Goal: Transaction & Acquisition: Purchase product/service

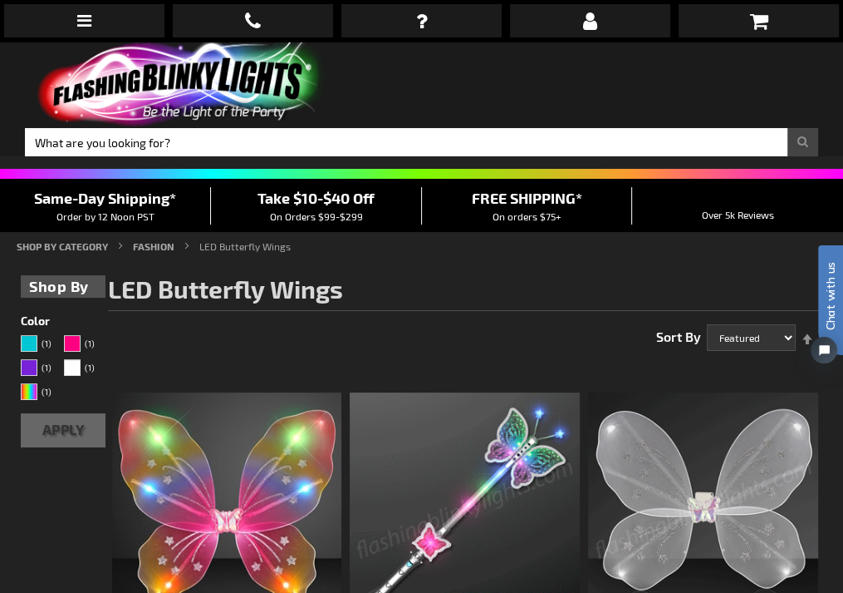
click at [204, 45] on img at bounding box center [178, 84] width 307 height 85
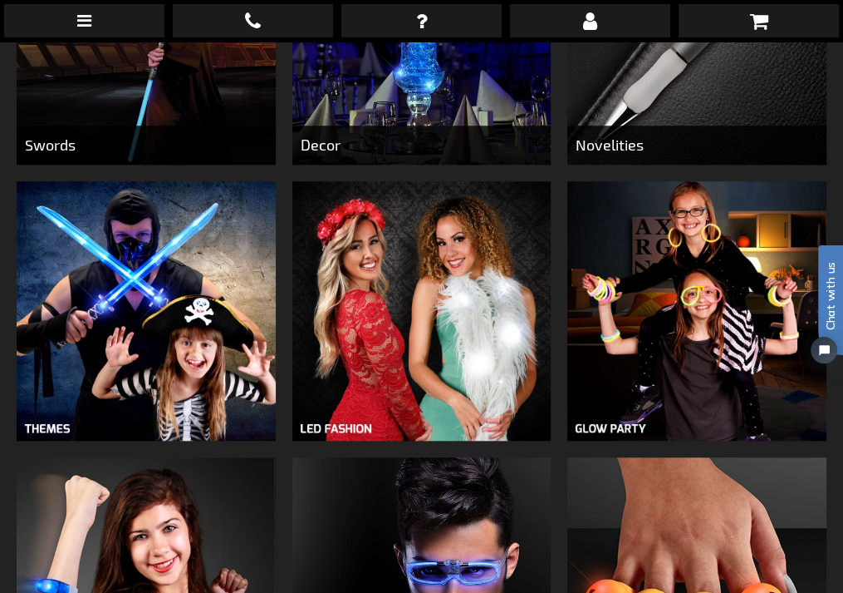
click at [406, 227] on img at bounding box center [422, 310] width 258 height 258
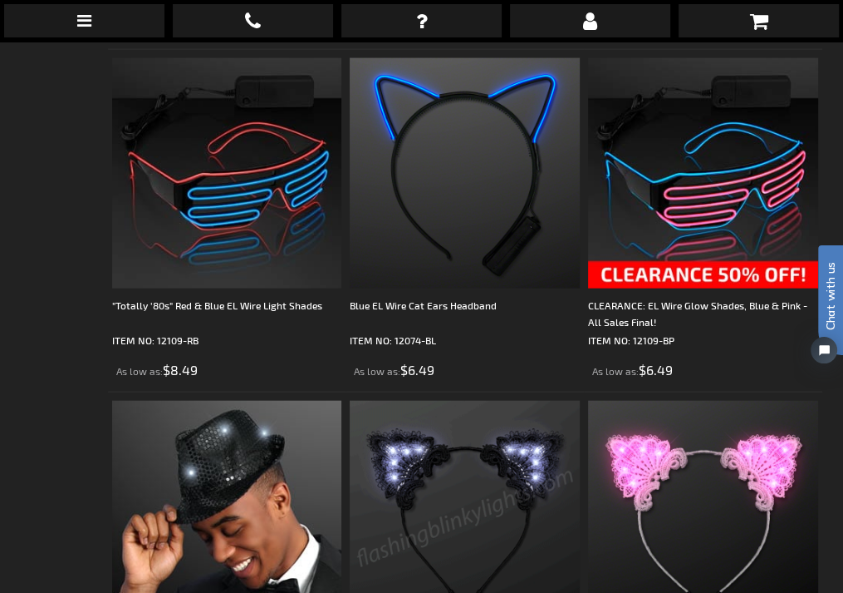
scroll to position [7064, 0]
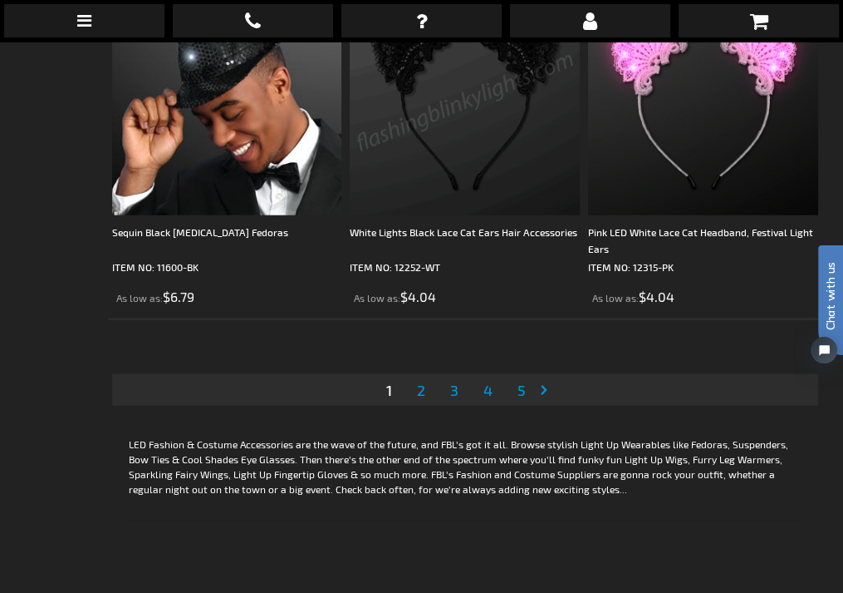
click at [415, 377] on link "Page 2" at bounding box center [421, 389] width 15 height 25
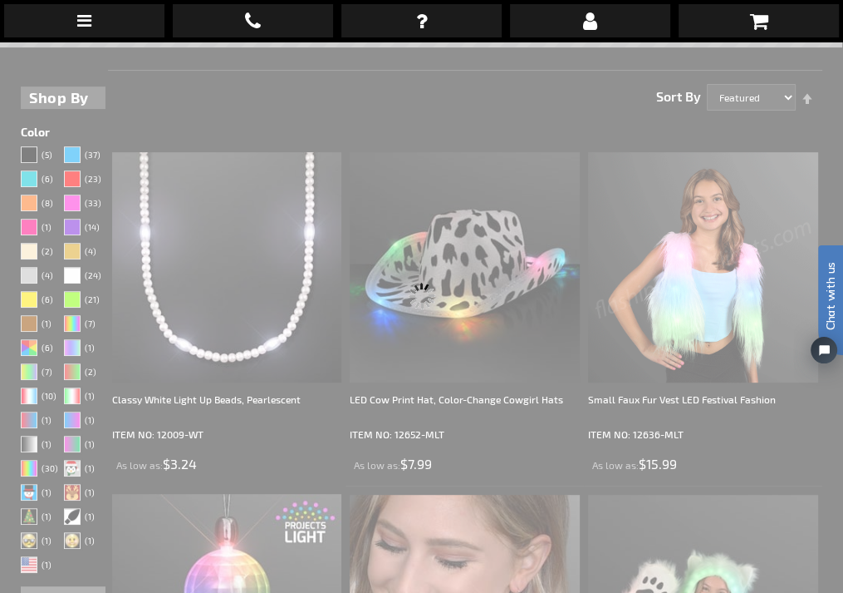
scroll to position [0, 0]
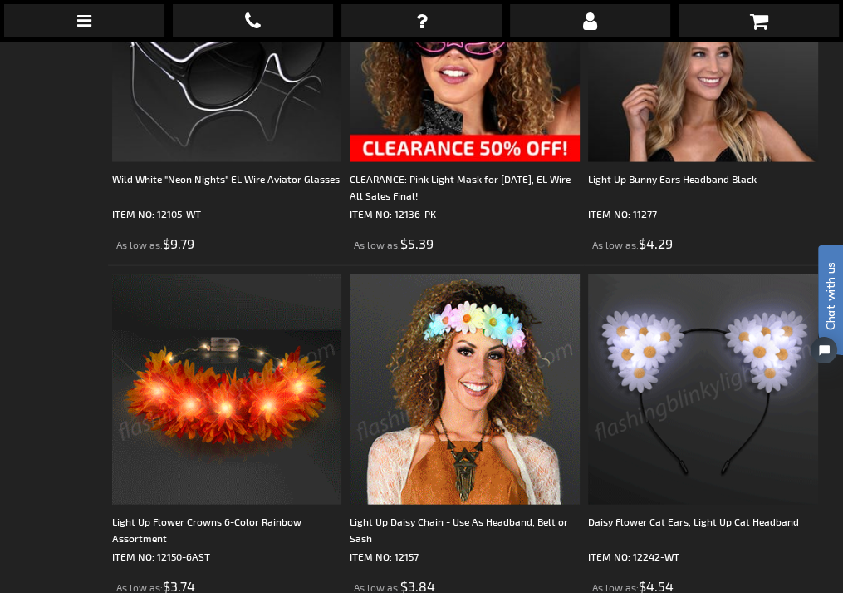
scroll to position [6422, 0]
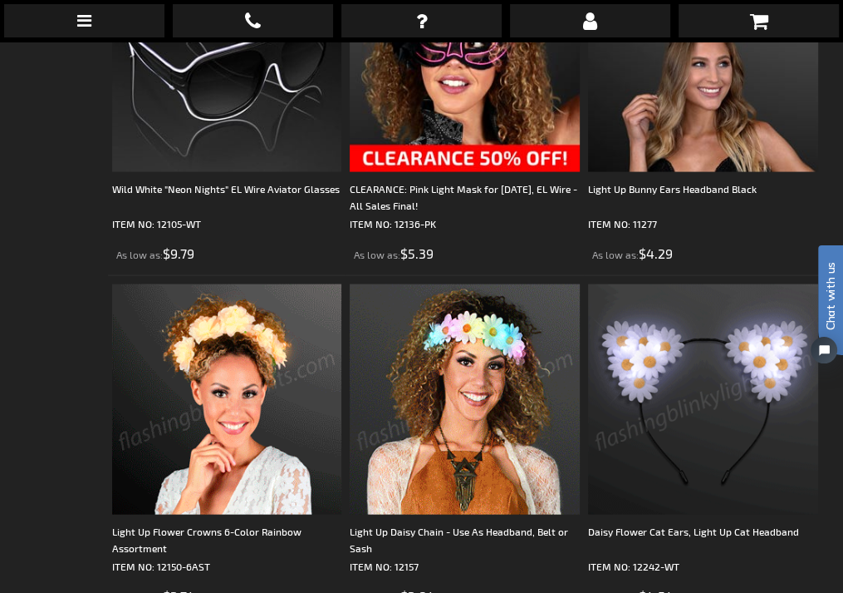
click at [270, 322] on img at bounding box center [227, 399] width 230 height 230
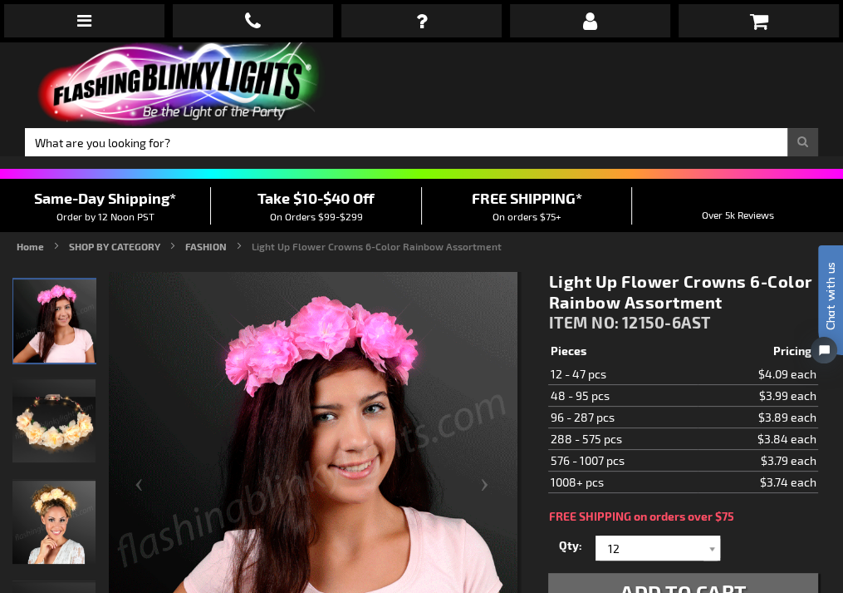
click at [71, 480] on img "Female displaying Light Up White Flower Crown" at bounding box center [53, 521] width 83 height 83
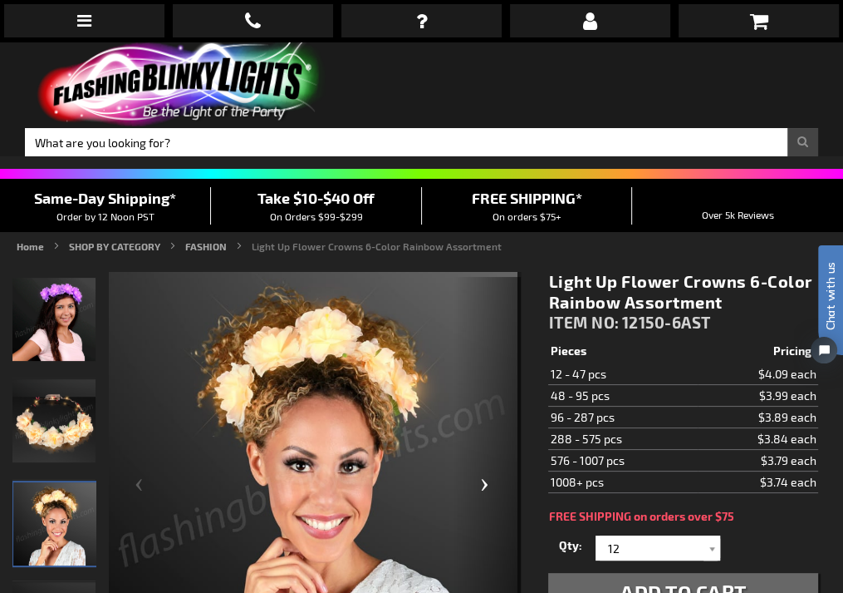
click at [481, 404] on div "Next" at bounding box center [488, 485] width 66 height 417
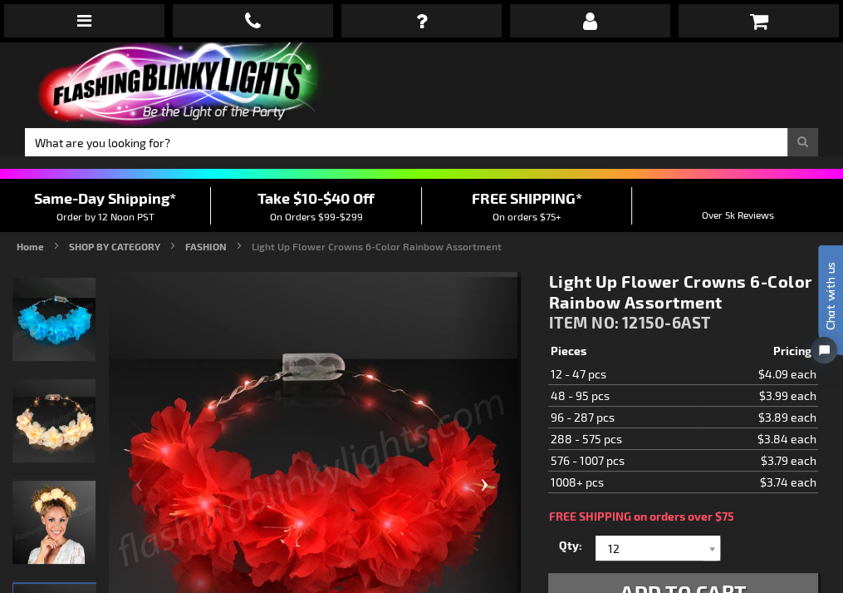
click at [482, 400] on div "Next" at bounding box center [488, 485] width 66 height 417
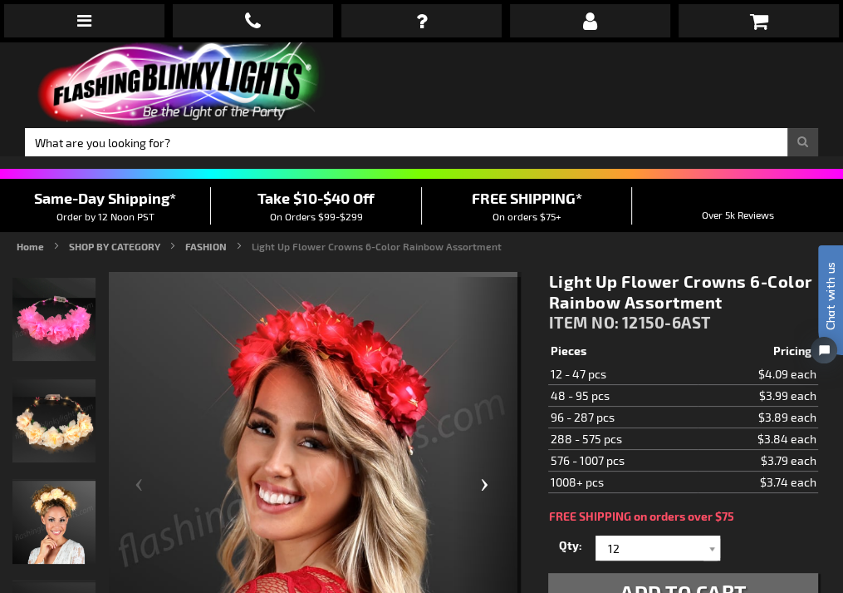
click at [482, 399] on div "Next" at bounding box center [488, 485] width 66 height 417
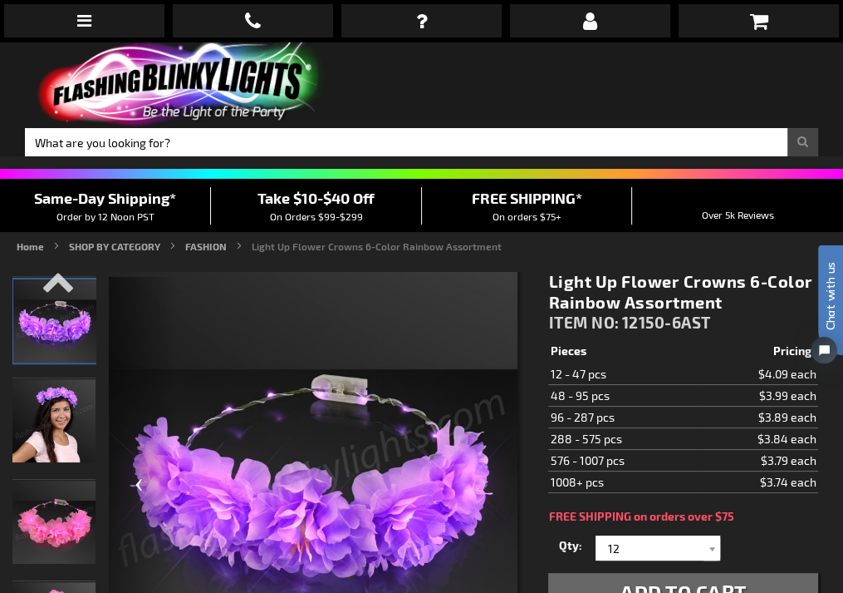
click at [137, 405] on div "Previous" at bounding box center [142, 485] width 66 height 417
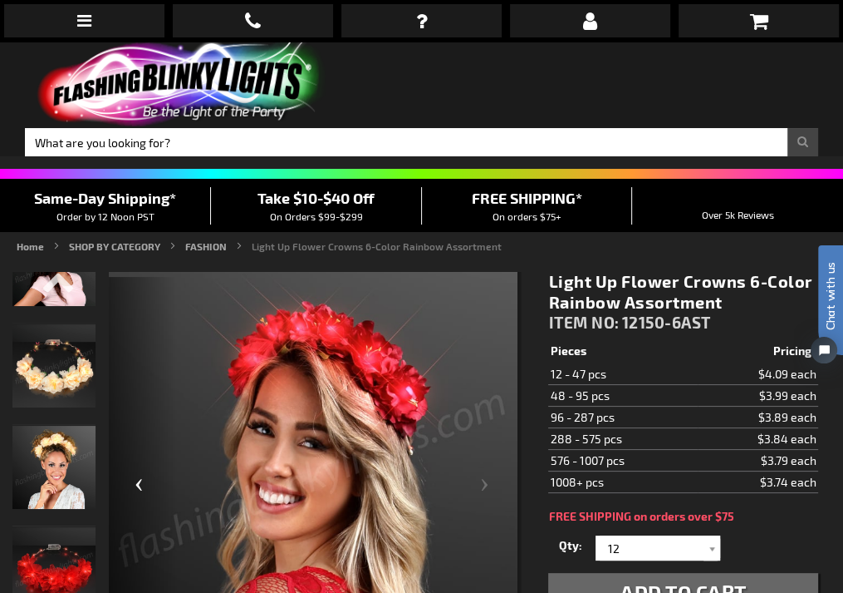
click at [136, 404] on div "Previous" at bounding box center [142, 485] width 66 height 417
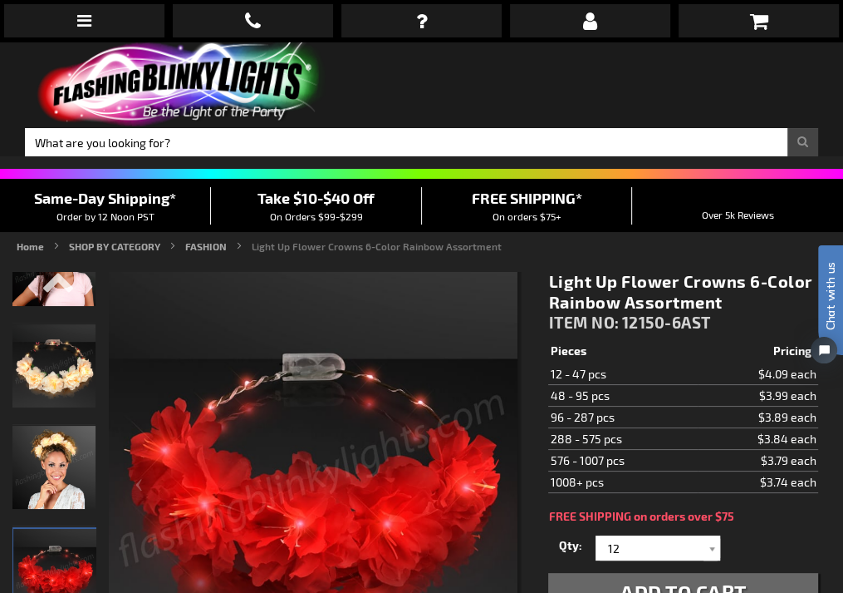
click at [62, 324] on img "Light Up White Flower Crown" at bounding box center [53, 365] width 83 height 83
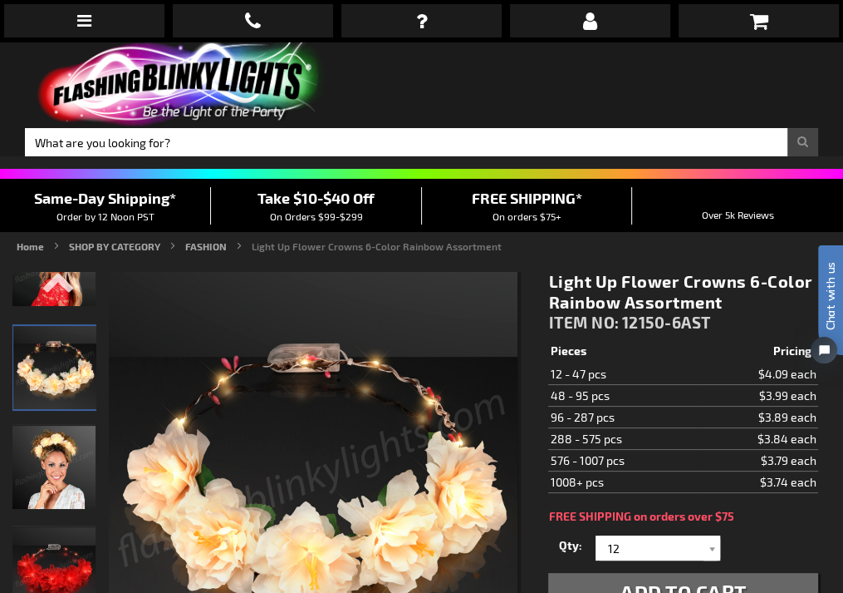
click at [56, 425] on img "Female displaying Light Up White Flower Crown" at bounding box center [53, 466] width 83 height 83
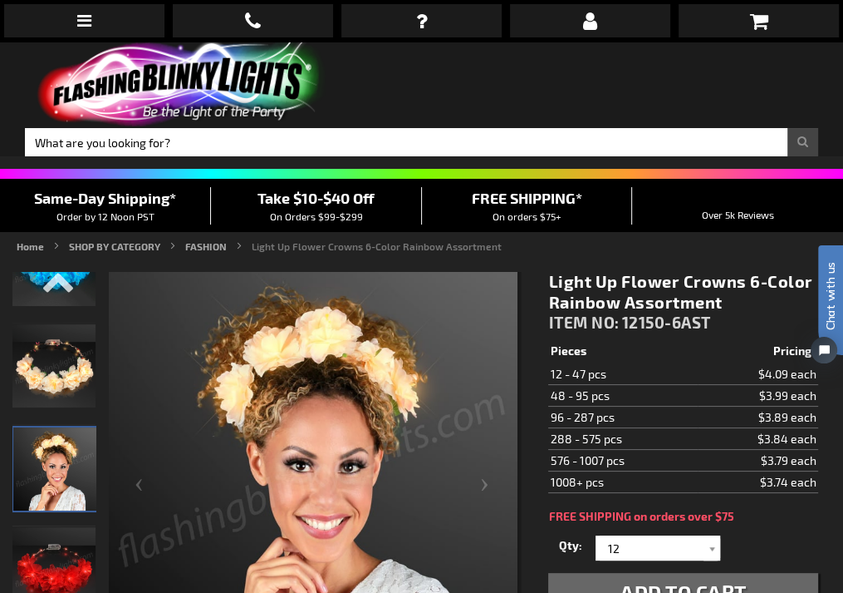
click at [70, 324] on img "Light Up White Flower Crown" at bounding box center [53, 365] width 83 height 83
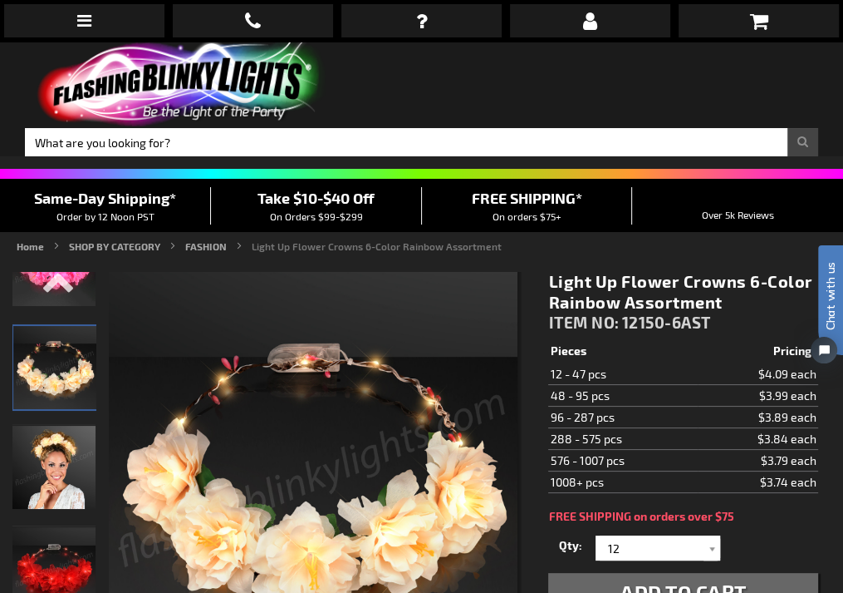
scroll to position [416, 0]
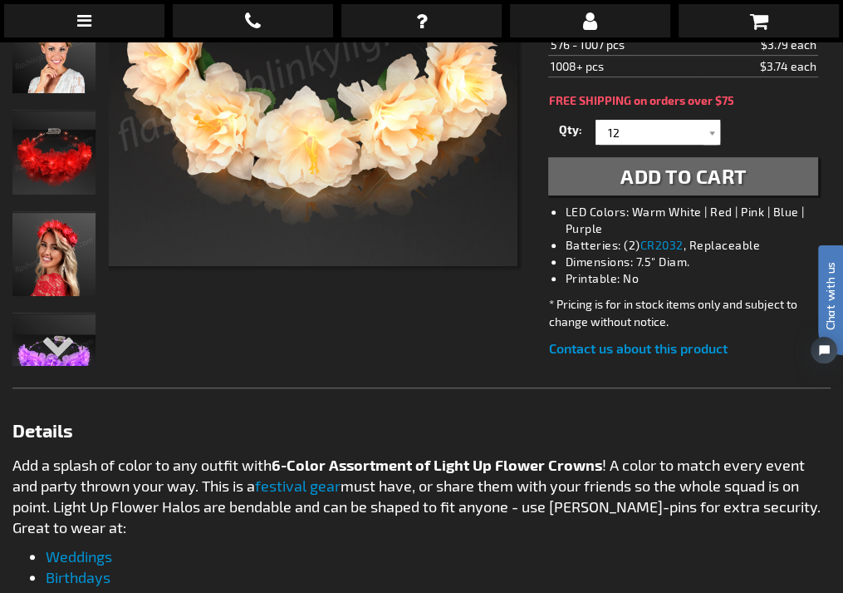
click at [74, 298] on div "Checkout as a new customer Creating an account has many benefits: See order and…" at bounding box center [421, 515] width 819 height 1344
click at [51, 340] on div "Next" at bounding box center [54, 358] width 25 height 37
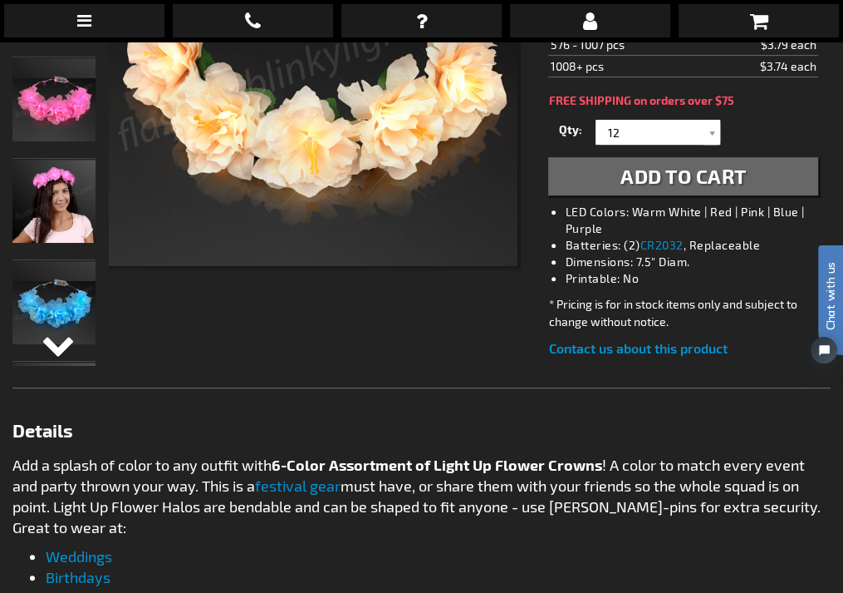
click at [58, 340] on div "Next" at bounding box center [54, 358] width 25 height 37
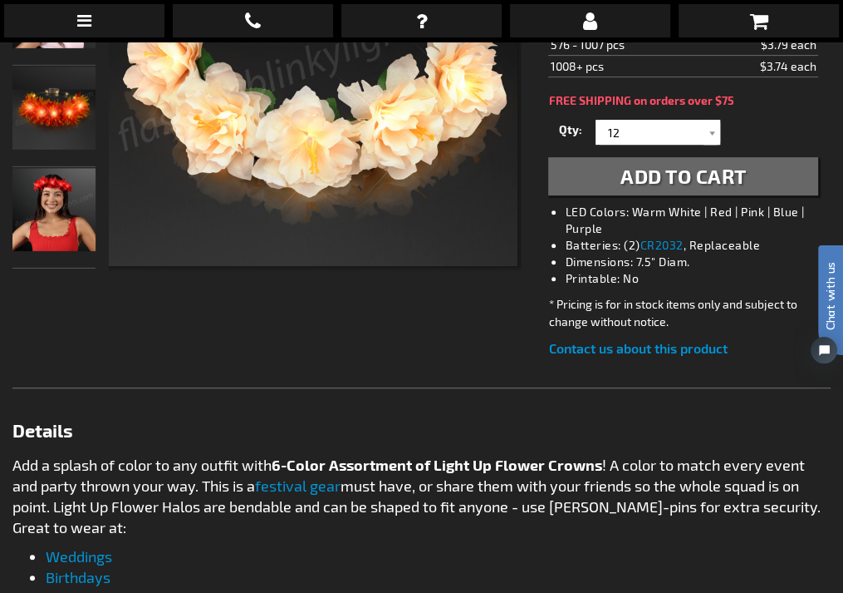
click at [71, 66] on img "Light Up Autumn Flower Crown" at bounding box center [53, 107] width 83 height 83
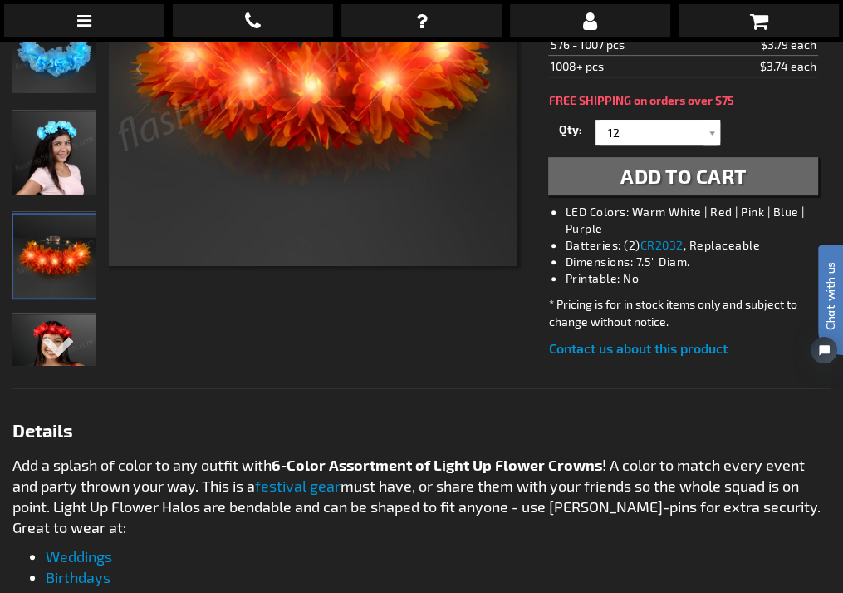
scroll to position [0, 0]
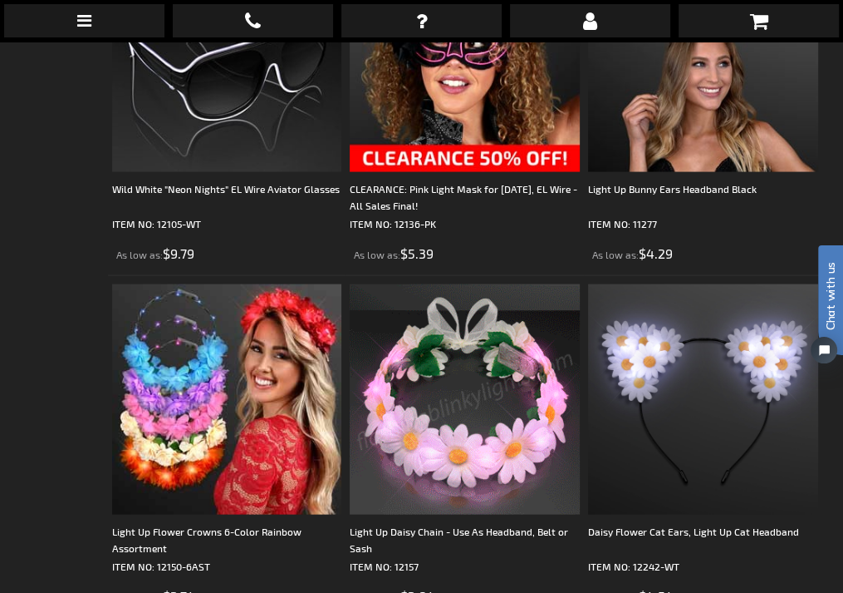
click at [486, 284] on img at bounding box center [465, 399] width 230 height 230
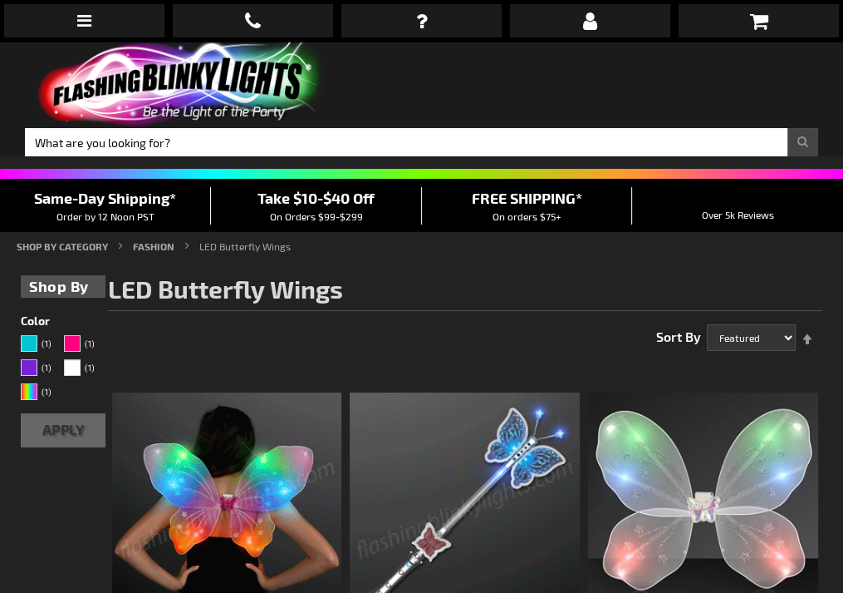
click at [116, 189] on span "Same-Day Shipping*" at bounding box center [105, 198] width 142 height 18
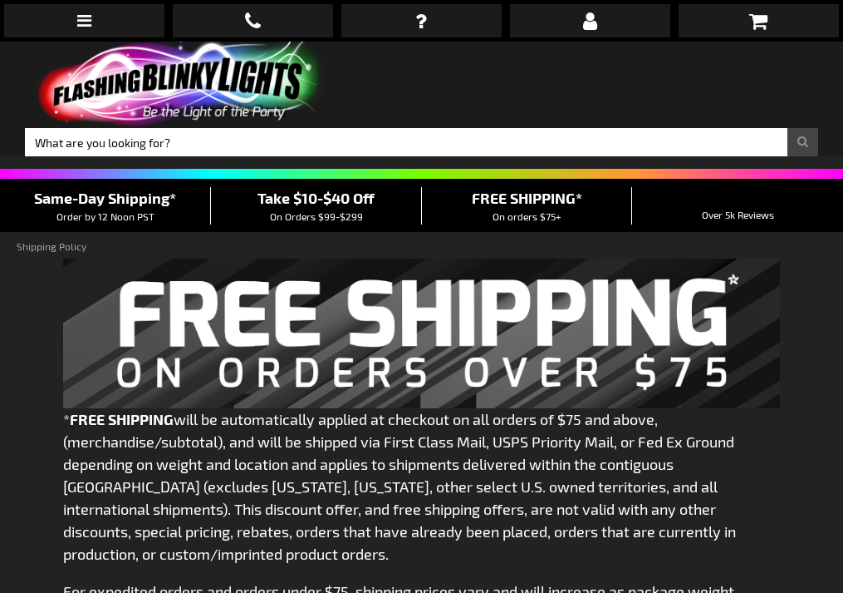
click at [110, 189] on span "Same-Day Shipping*" at bounding box center [105, 198] width 142 height 18
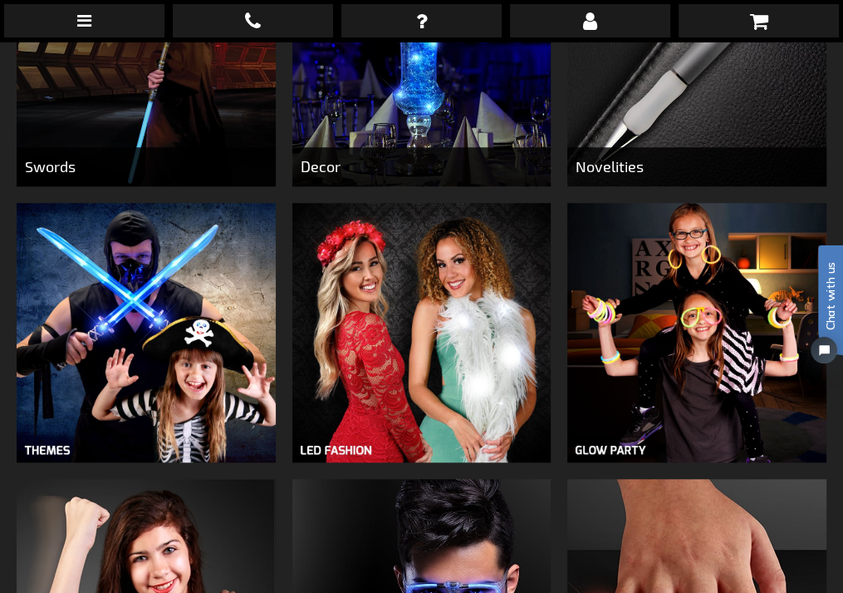
scroll to position [831, 0]
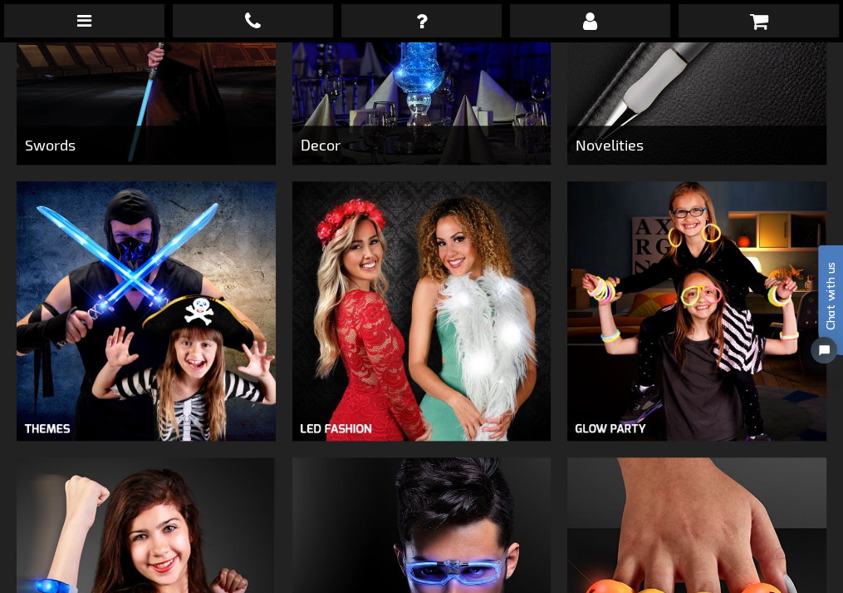
click at [387, 222] on img at bounding box center [422, 310] width 258 height 258
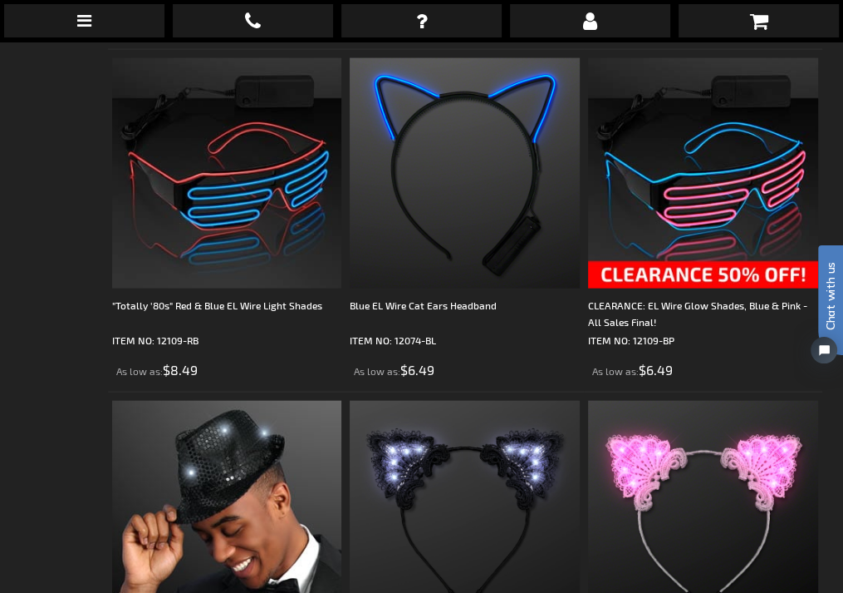
scroll to position [7064, 0]
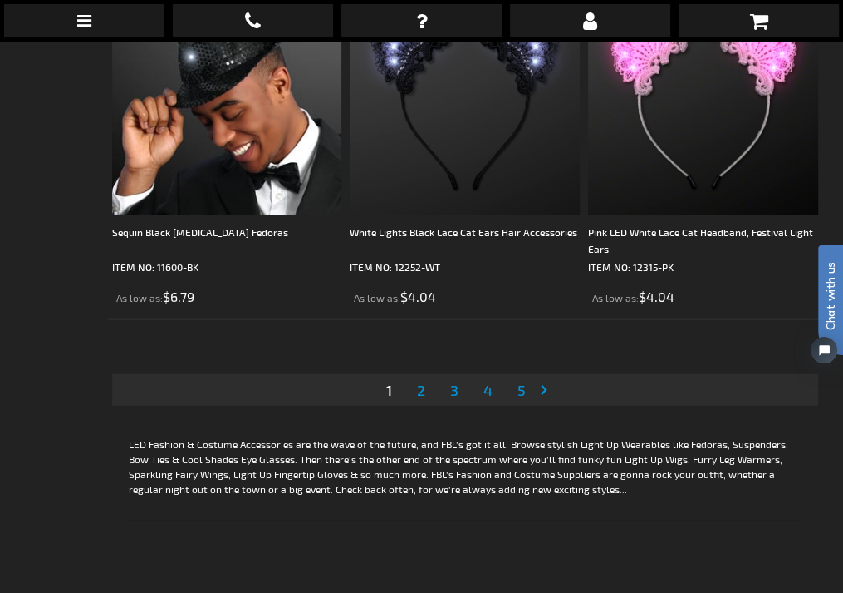
click at [425, 377] on link "Page 2" at bounding box center [421, 389] width 15 height 25
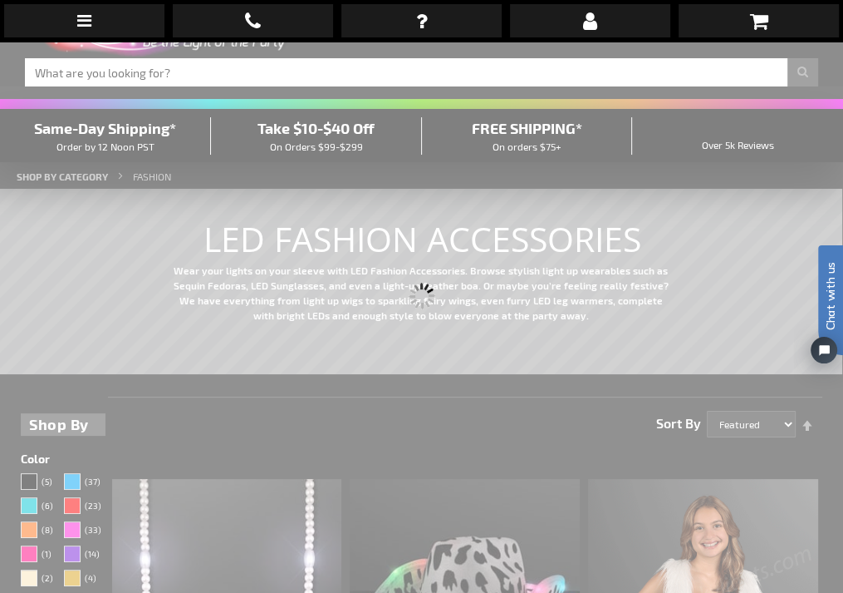
scroll to position [0, 0]
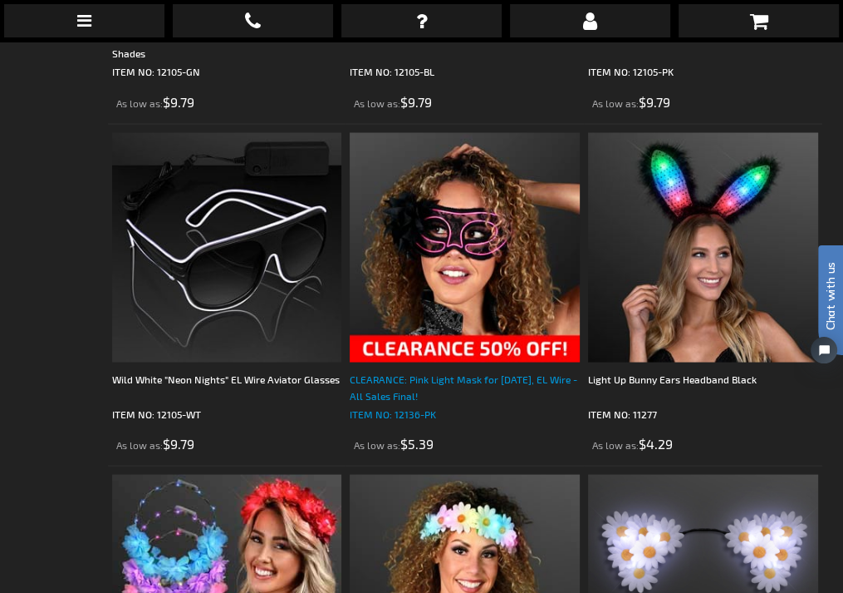
scroll to position [6648, 0]
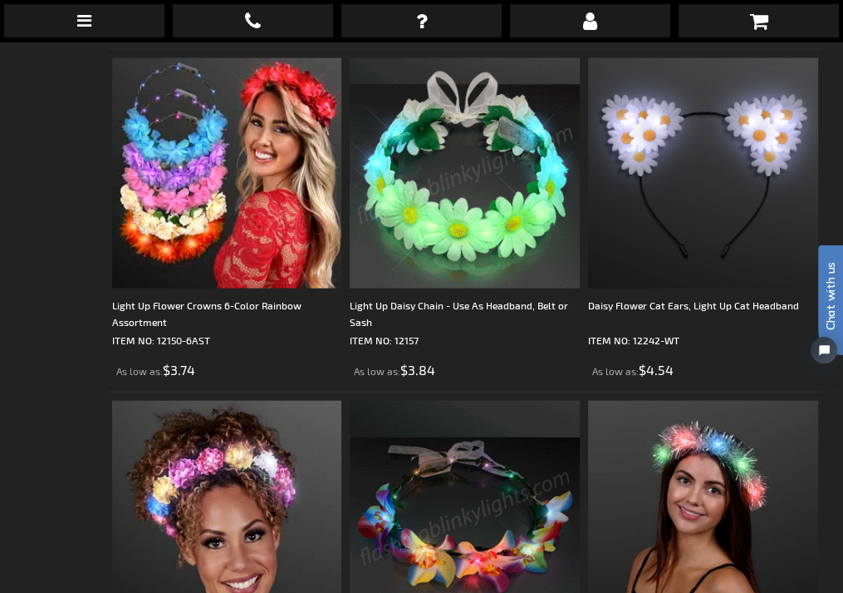
click at [484, 165] on img at bounding box center [465, 173] width 230 height 230
